Goal: Navigation & Orientation: Find specific page/section

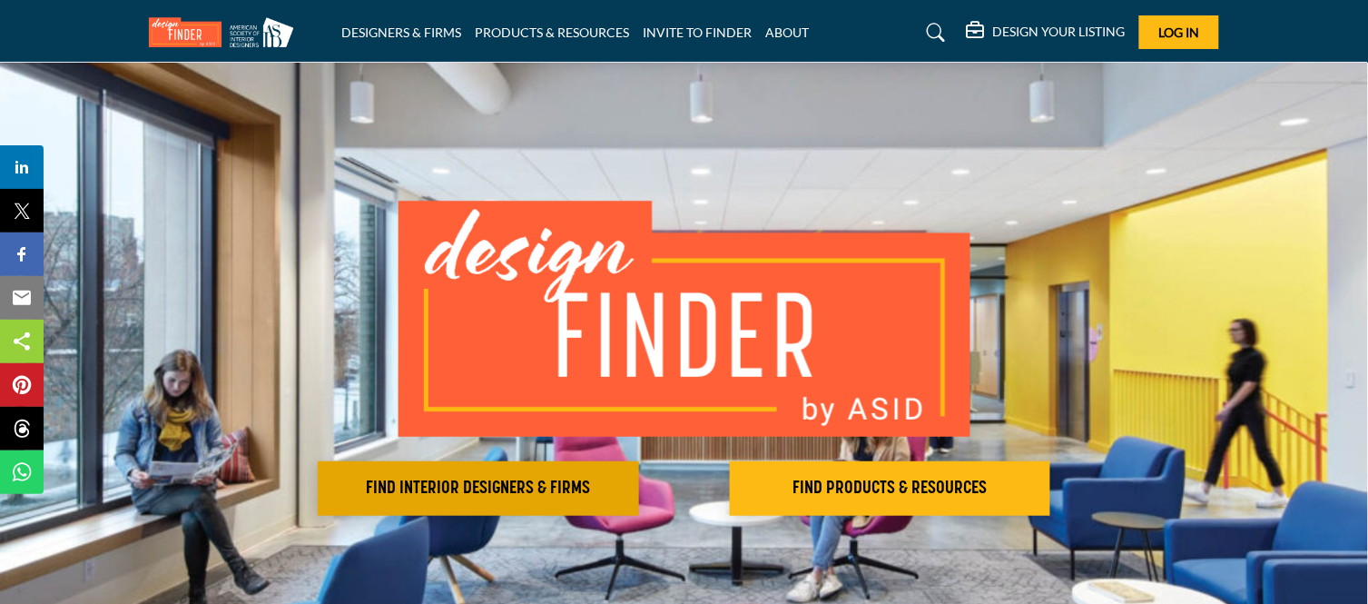
click at [414, 485] on h2 "FIND INTERIOR DESIGNERS & FIRMS" at bounding box center [478, 489] width 310 height 22
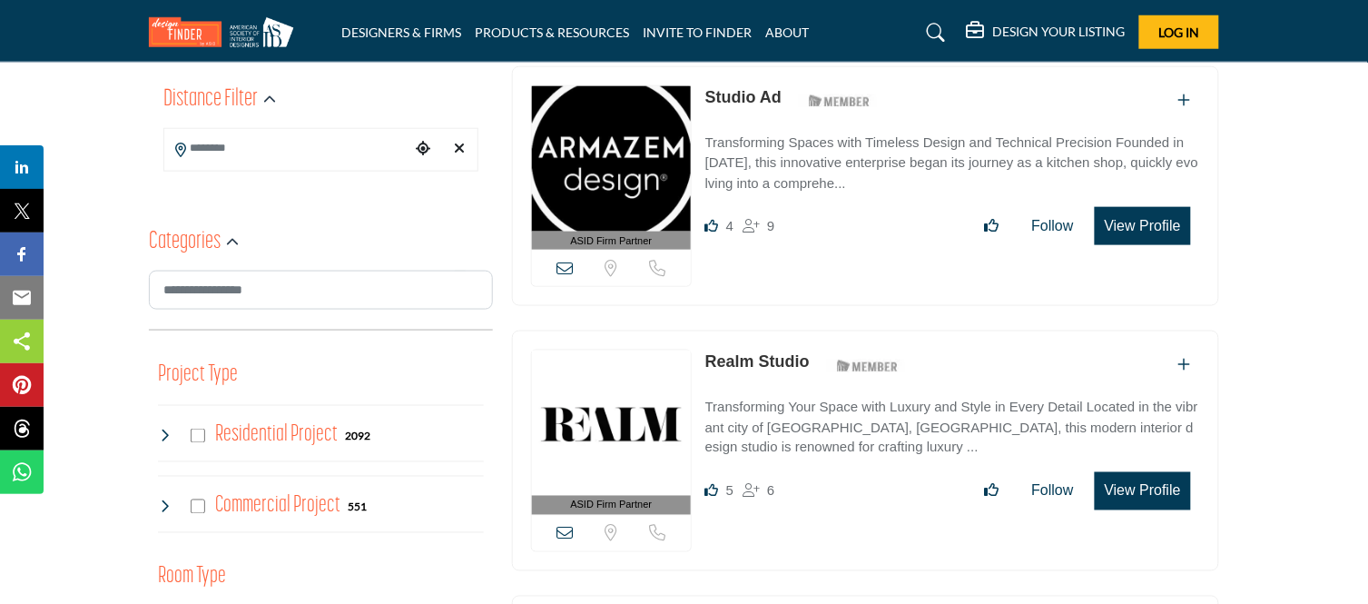
scroll to position [446, 0]
click at [622, 132] on img at bounding box center [611, 157] width 159 height 145
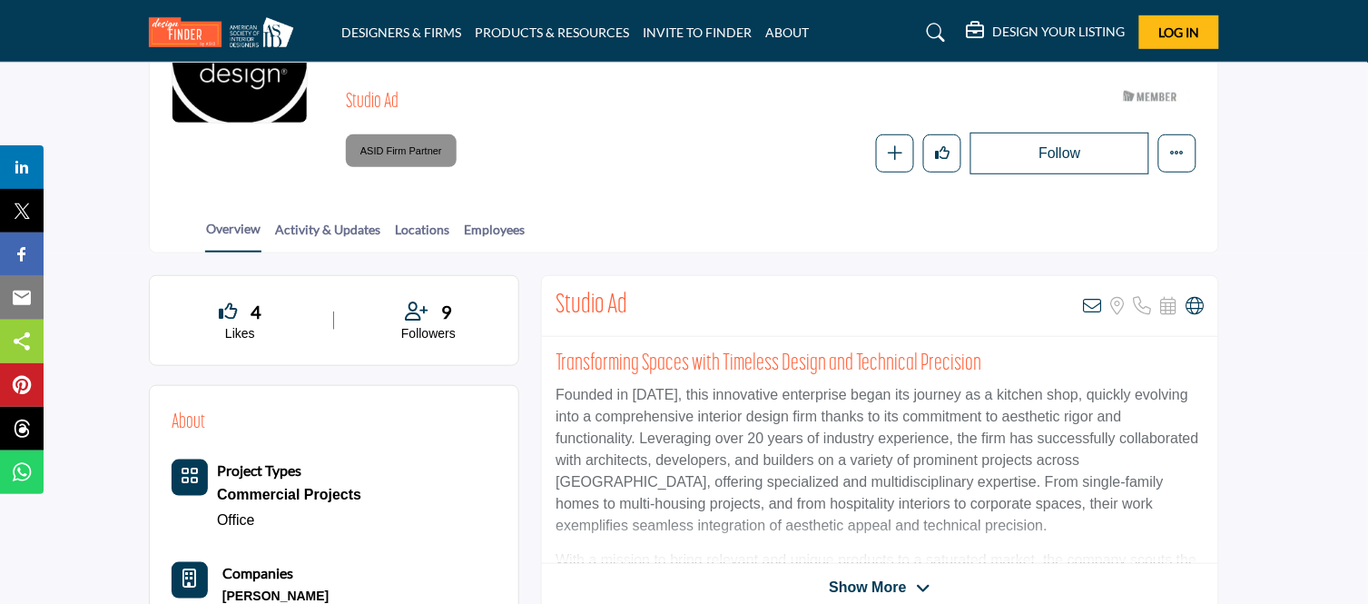
scroll to position [221, 0]
